Goal: Information Seeking & Learning: Learn about a topic

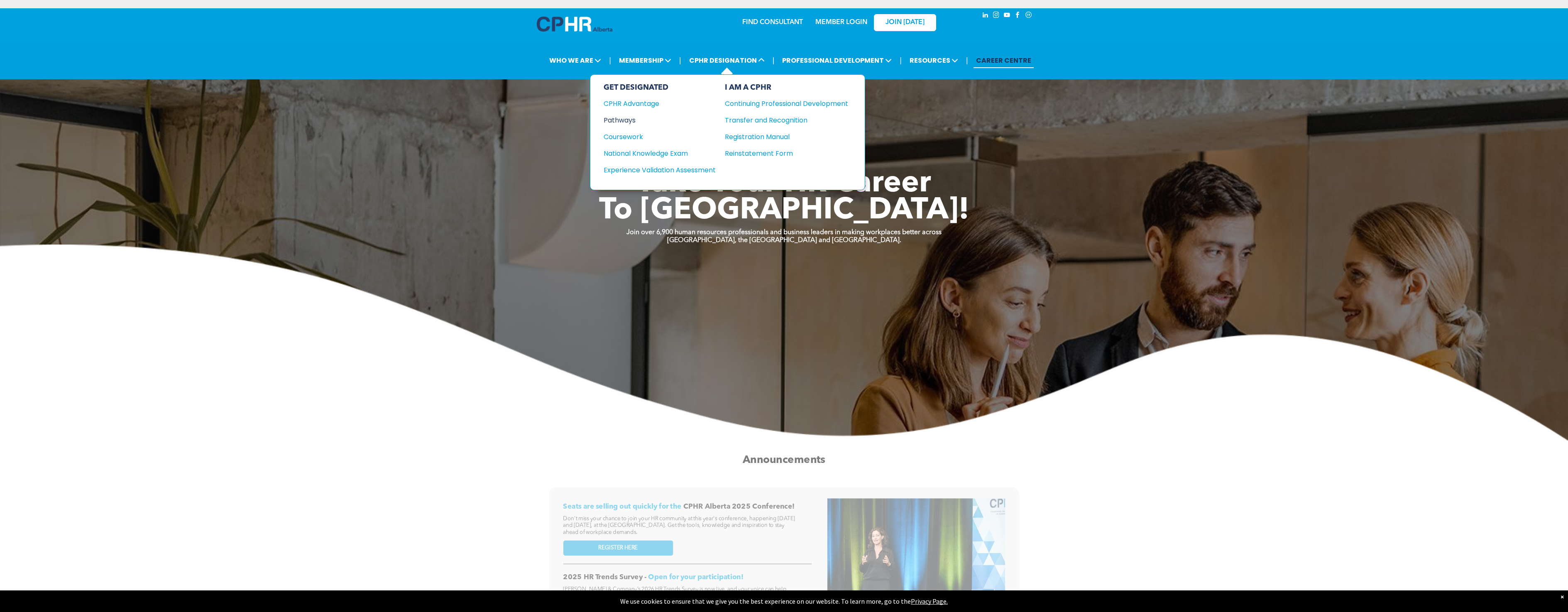
click at [623, 117] on div "Pathways" at bounding box center [654, 120] width 101 height 10
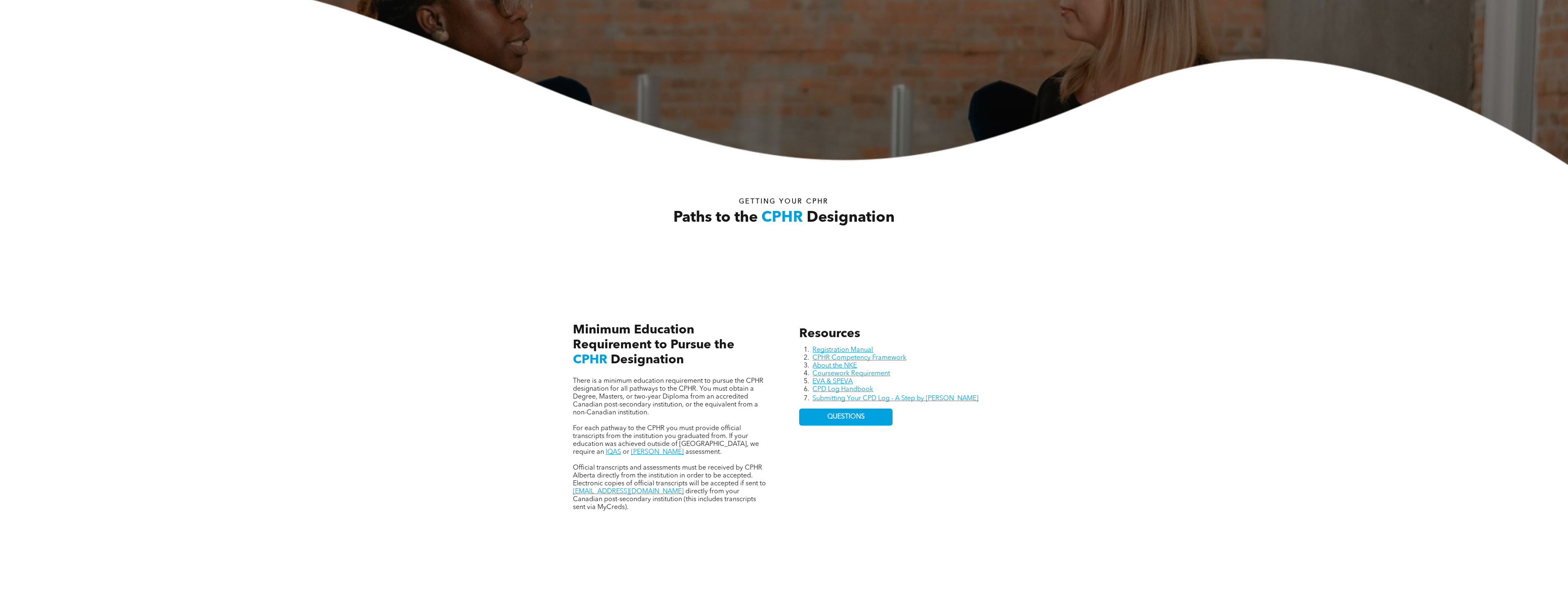
scroll to position [290, 0]
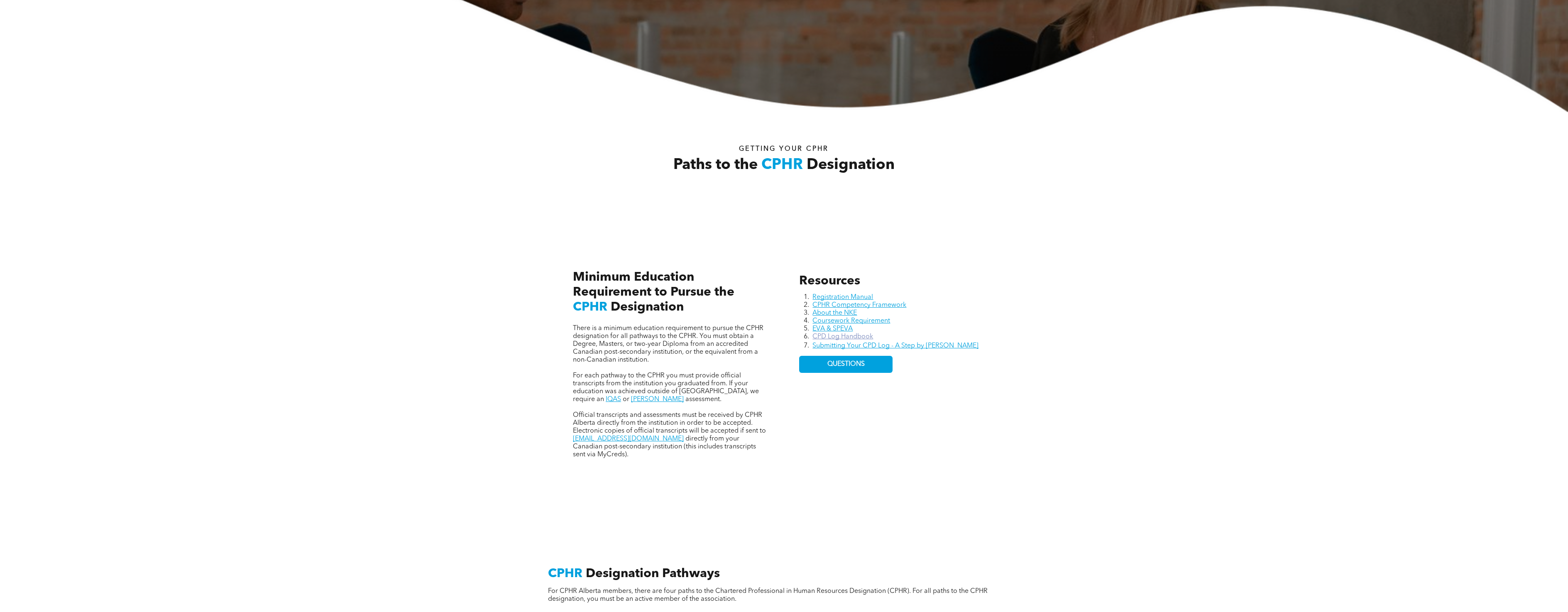
click at [860, 338] on link "CPD Log Handbook" at bounding box center [843, 337] width 61 height 7
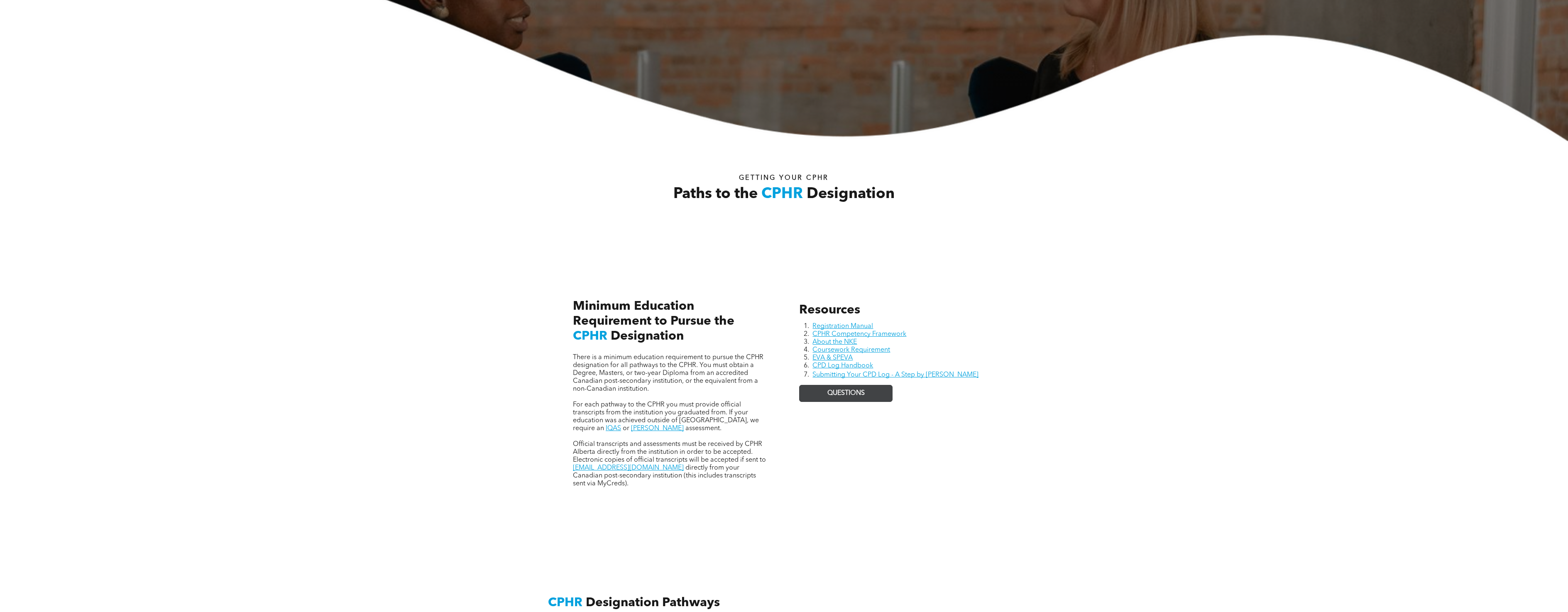
scroll to position [249, 0]
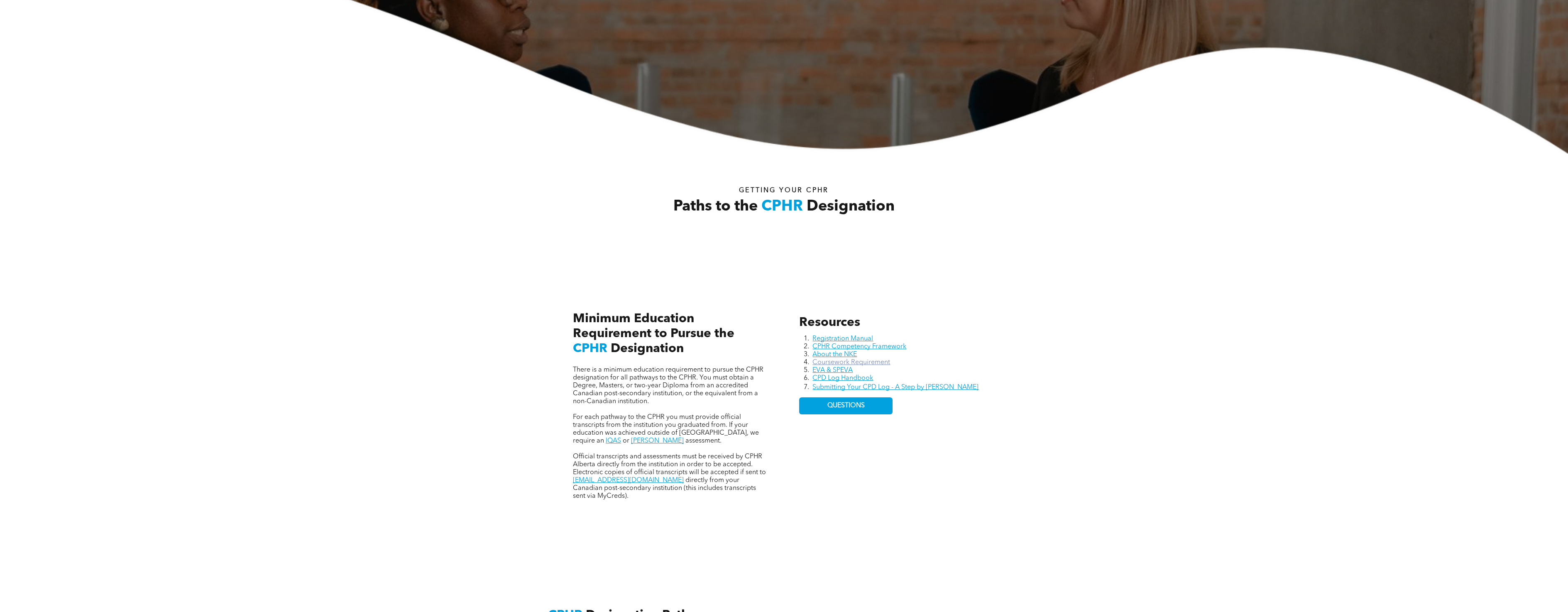
click at [842, 364] on link "Coursework Requirement" at bounding box center [852, 362] width 78 height 7
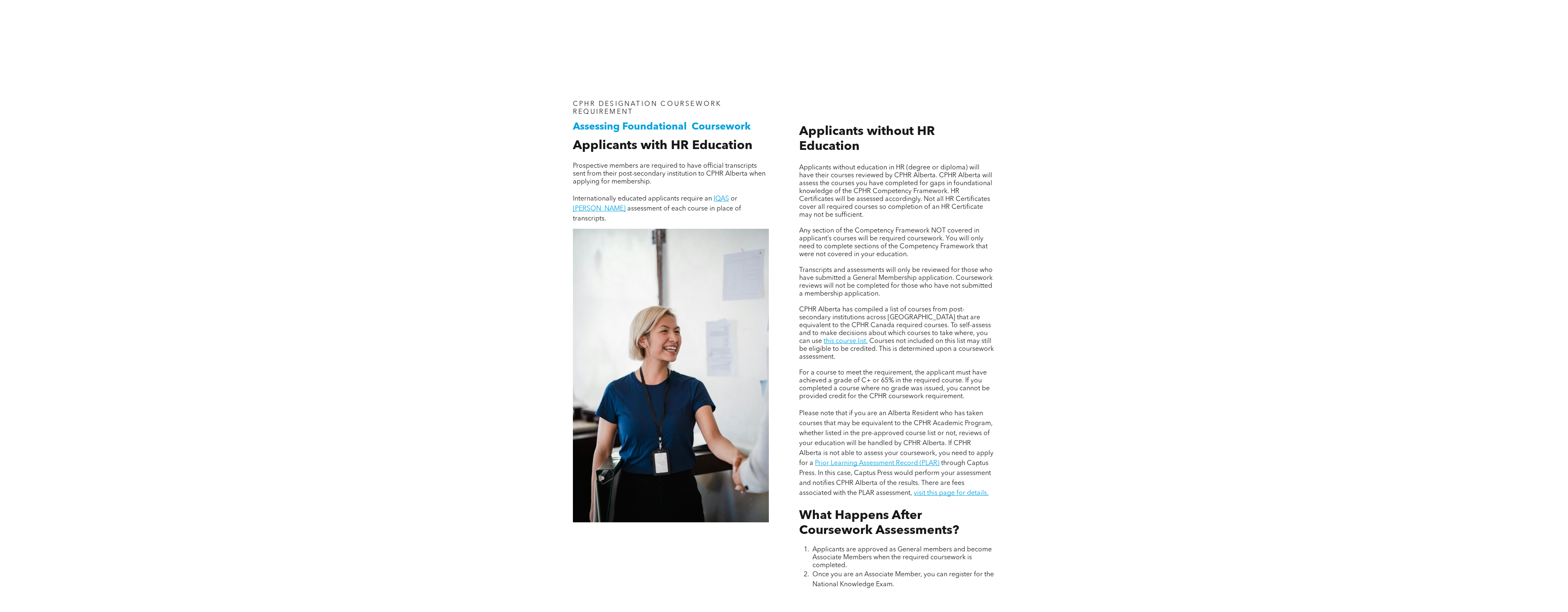
scroll to position [872, 0]
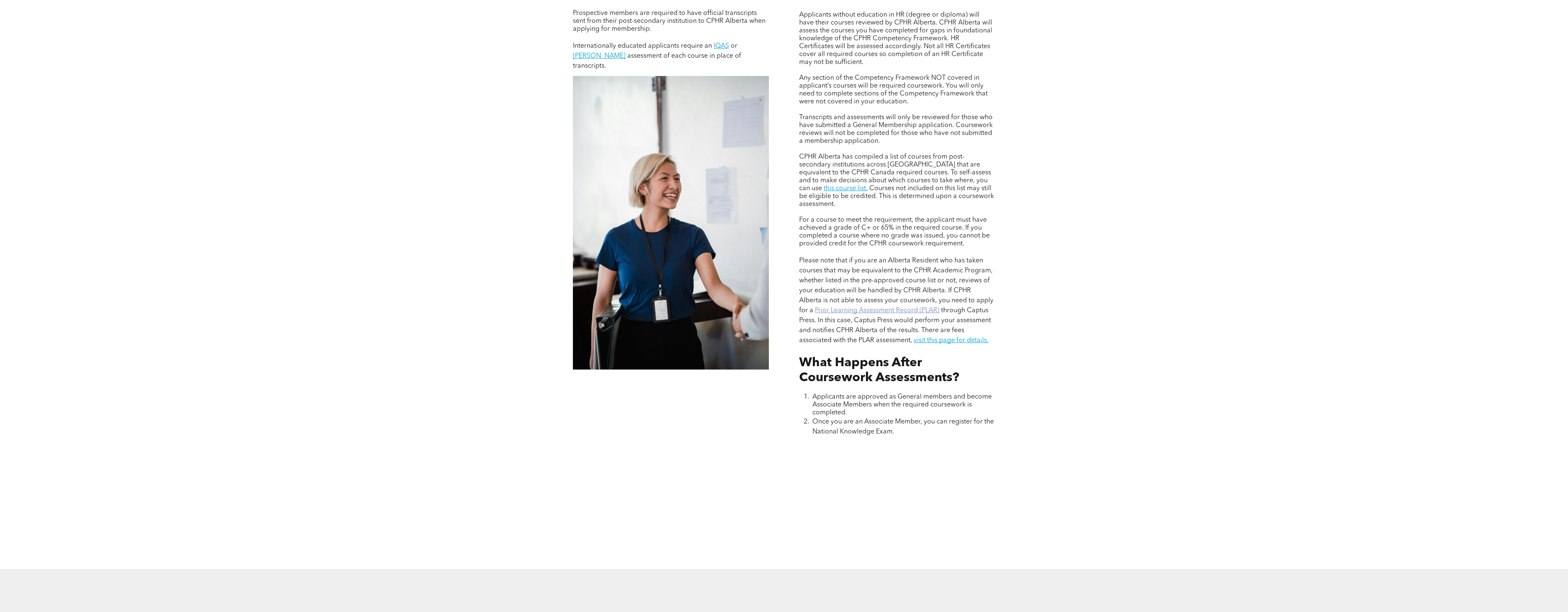
click at [866, 308] on link "Prior Learning Assessment Record (PLAR)" at bounding box center [877, 311] width 125 height 7
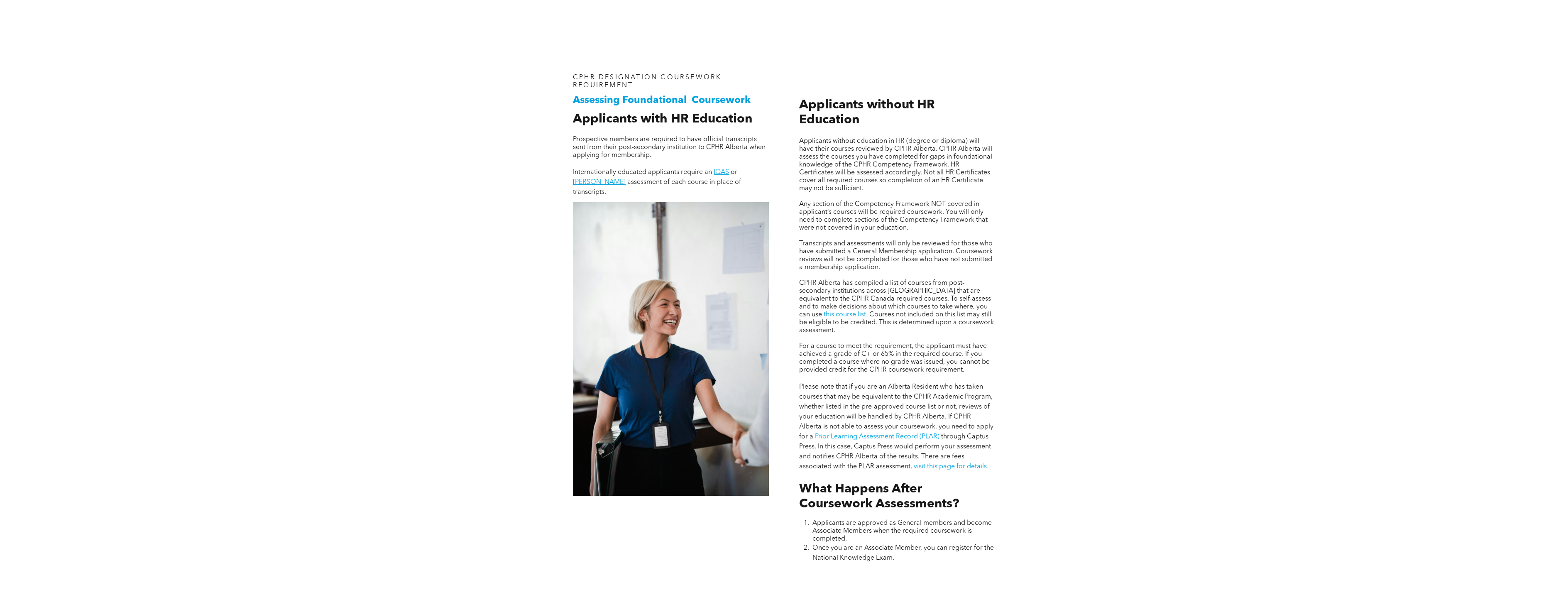
scroll to position [748, 0]
click at [867, 310] on link "this course list." at bounding box center [845, 313] width 44 height 7
